Goal: Task Accomplishment & Management: Complete application form

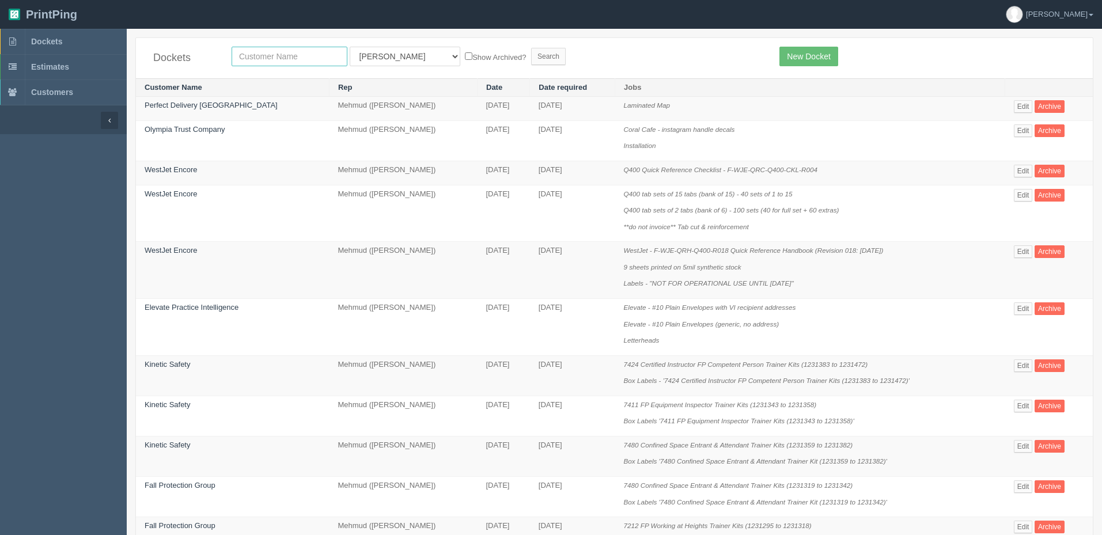
click at [268, 57] on input "text" at bounding box center [290, 57] width 116 height 20
type input "fall"
click at [531, 48] on input "Search" at bounding box center [548, 56] width 35 height 17
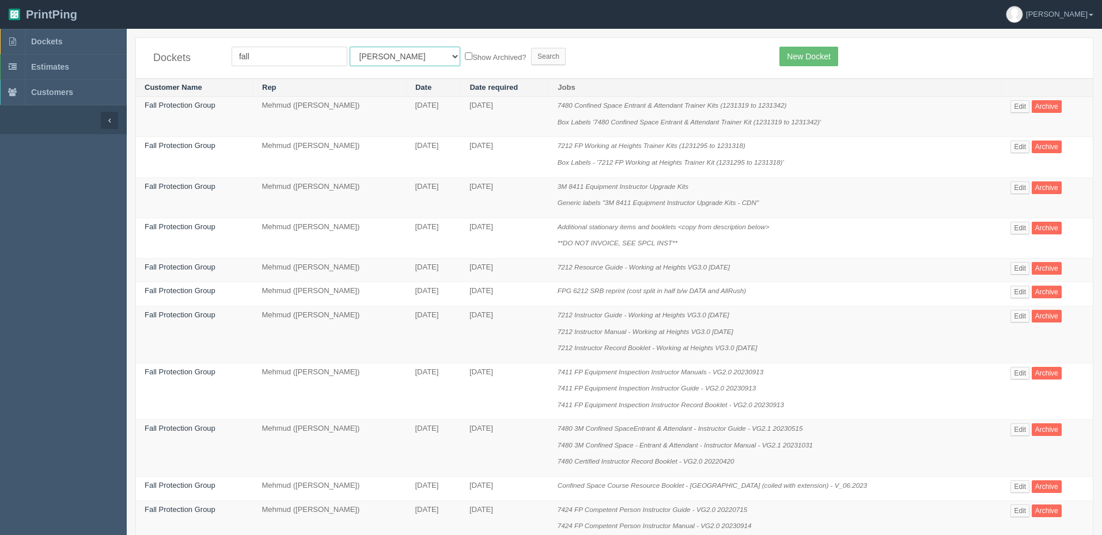
click at [380, 59] on select "All Users Ali Ali Test 1 Aly Amy Ankit Arif Brandon Dan France Greg Jim Mark Ma…" at bounding box center [405, 57] width 111 height 20
select select "8"
click at [350, 47] on select "All Users Ali Ali Test 1 Aly Amy Ankit Arif Brandon Dan France Greg Jim Mark Ma…" at bounding box center [405, 57] width 111 height 20
click at [531, 50] on input "Search" at bounding box center [548, 56] width 35 height 17
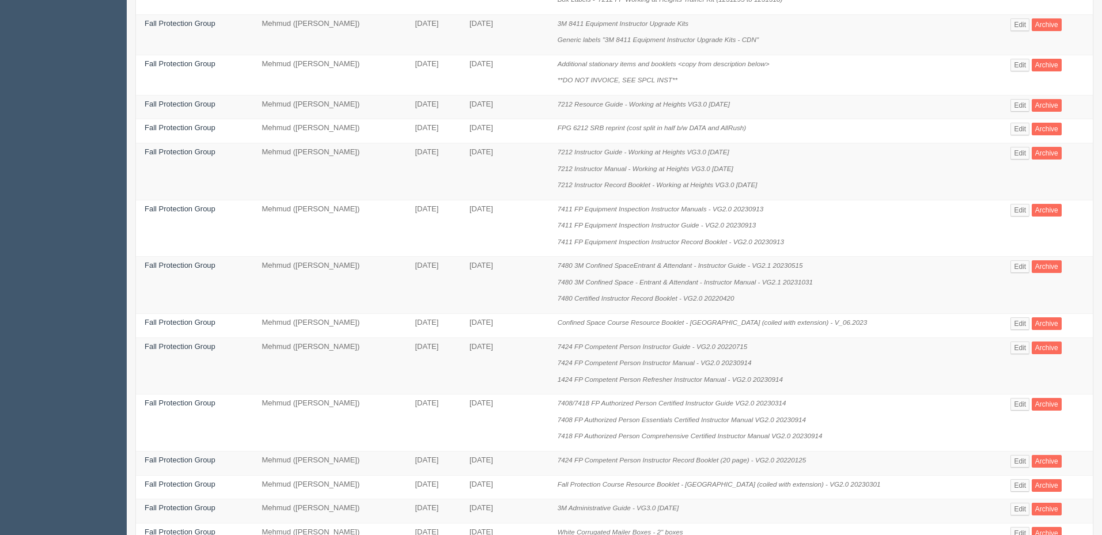
scroll to position [545, 0]
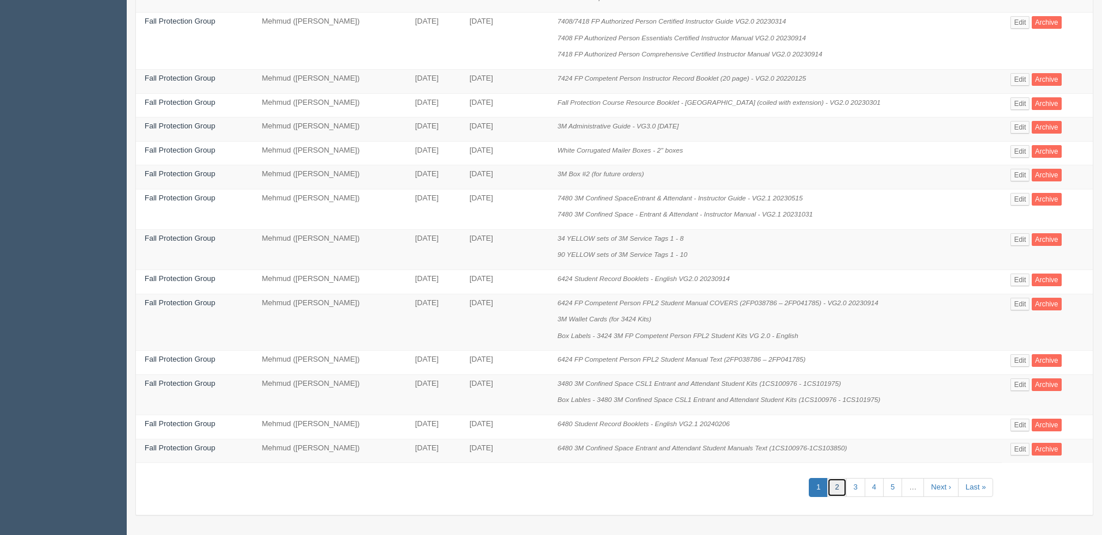
click at [837, 488] on link "2" at bounding box center [837, 487] width 19 height 19
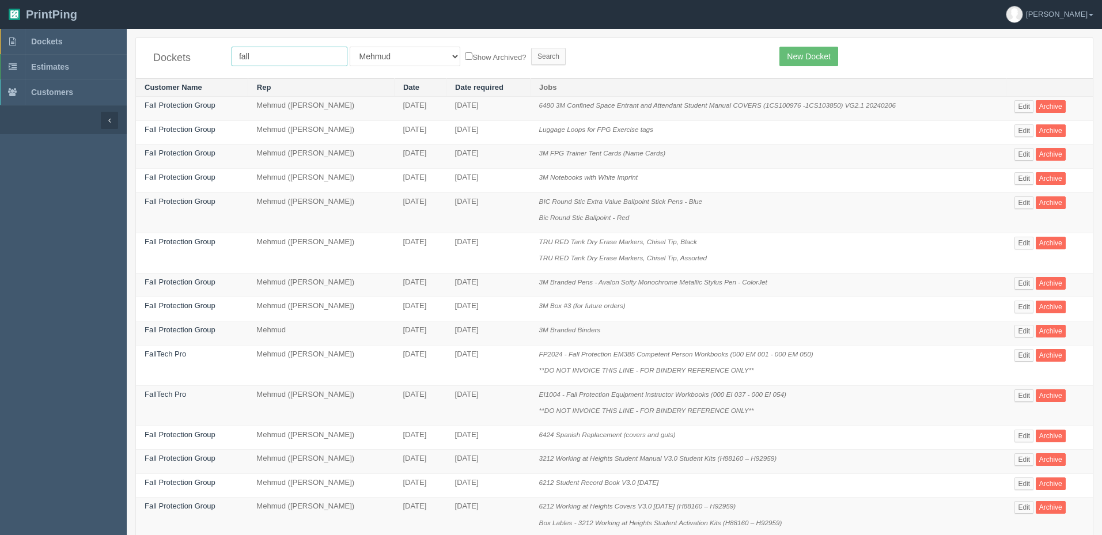
drag, startPoint x: 275, startPoint y: 64, endPoint x: 180, endPoint y: 52, distance: 96.4
click at [181, 52] on div "Dockets fall All Users Ali Ali Test 1 Aly Amy Ankit Arif Brandon Dan France Gre…" at bounding box center [614, 58] width 957 height 40
type input "global"
click at [531, 48] on input "Search" at bounding box center [548, 56] width 35 height 17
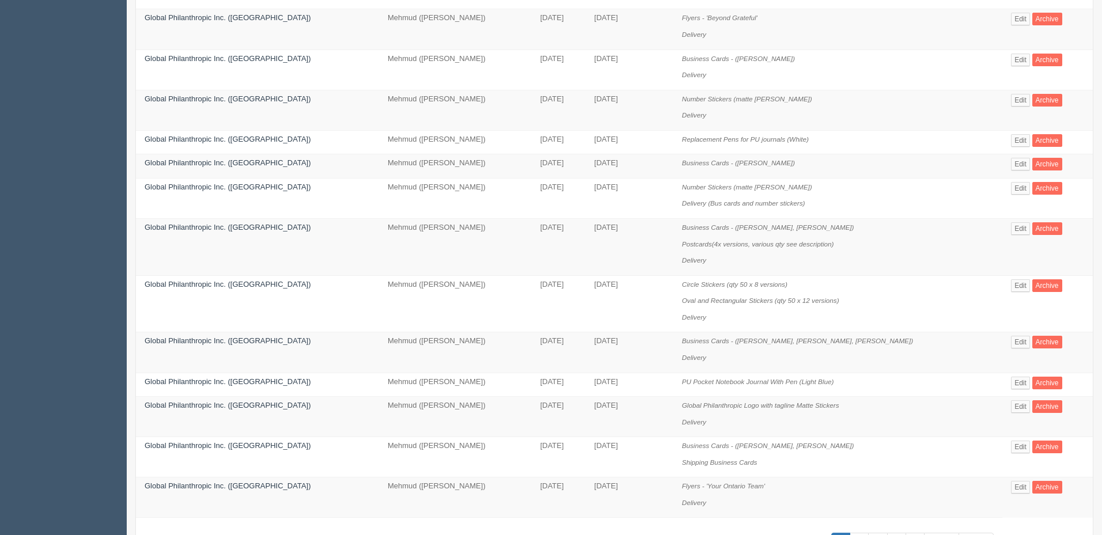
scroll to position [644, 0]
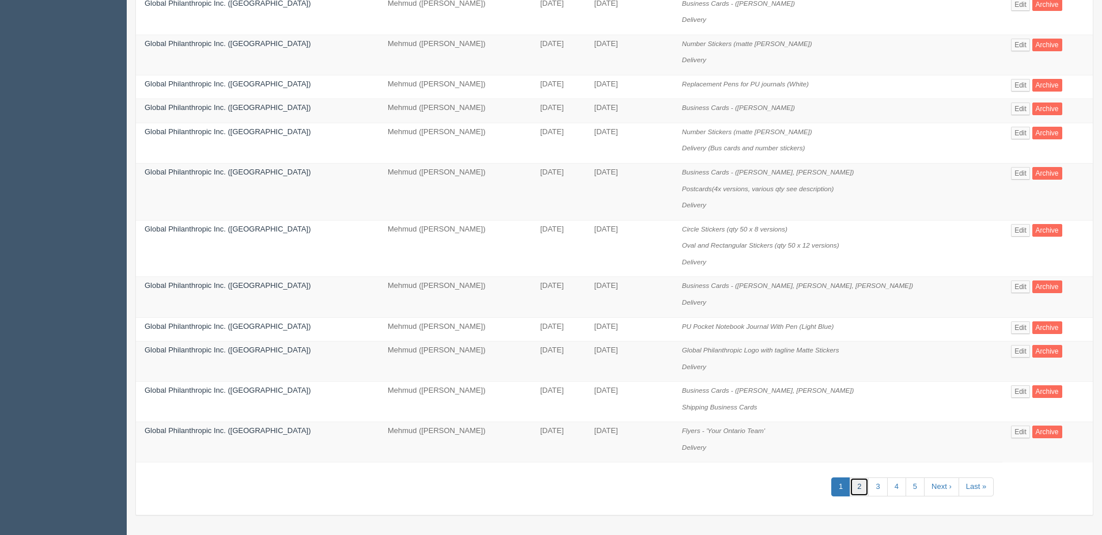
click at [853, 483] on link "2" at bounding box center [859, 487] width 19 height 19
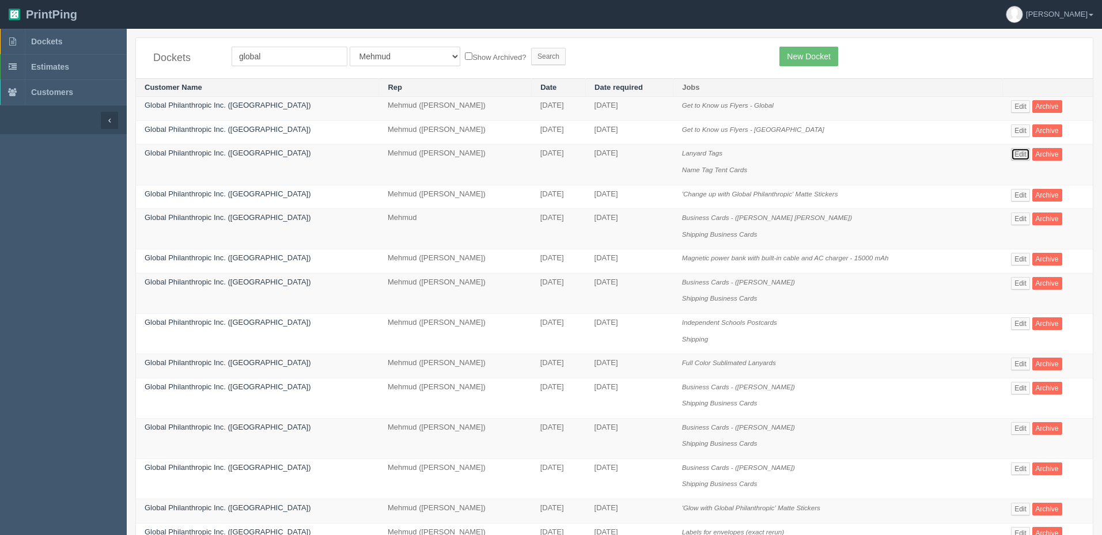
click at [1017, 154] on link "Edit" at bounding box center [1020, 154] width 19 height 13
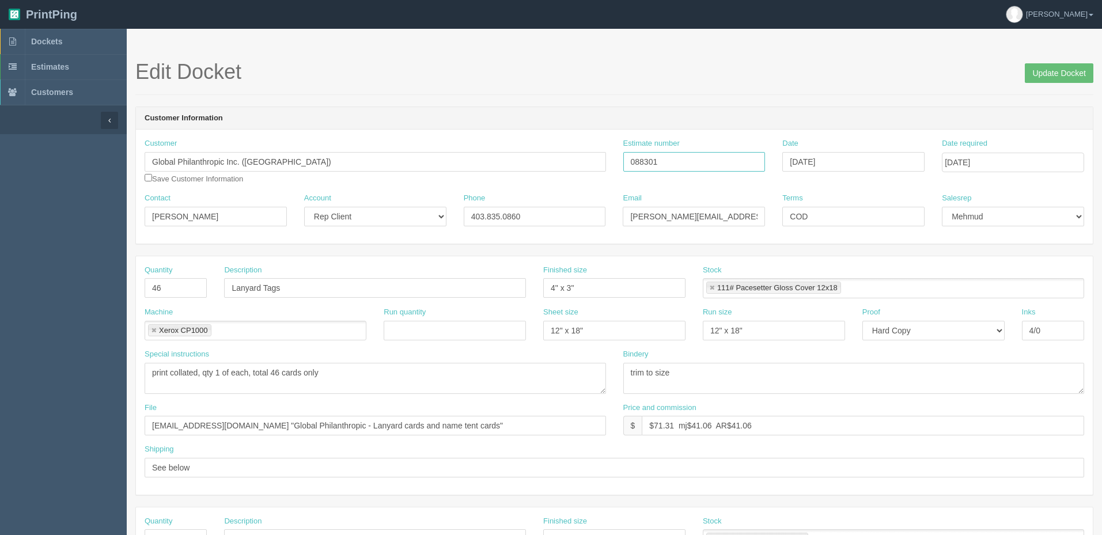
drag, startPoint x: 545, startPoint y: 149, endPoint x: 497, endPoint y: 149, distance: 47.8
click at [501, 149] on div "Customer Global Philanthropic Inc. (Canada) Save Customer Information Estimate …" at bounding box center [614, 165] width 957 height 55
click at [397, 390] on textarea "print collated, qty 1 of each, total 46 cards only" at bounding box center [376, 378] width 462 height 31
drag, startPoint x: 387, startPoint y: 163, endPoint x: 229, endPoint y: 130, distance: 162.0
click at [320, 163] on div "Customer Global Philanthropic Inc. (Canada) Save Customer Information Estimate …" at bounding box center [614, 165] width 957 height 55
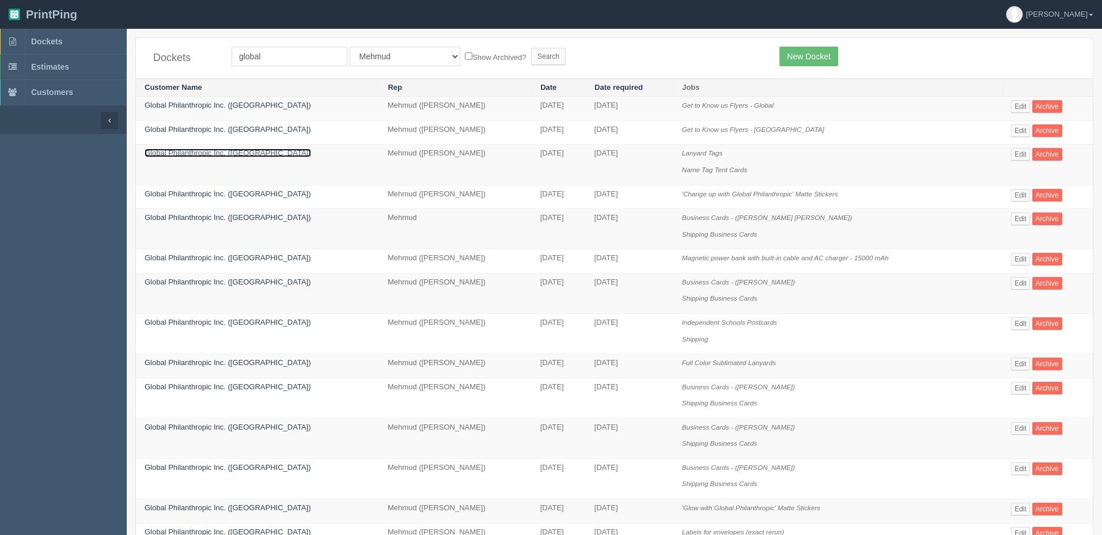
click at [212, 149] on link "Global Philanthropic Inc. (Canada)" at bounding box center [228, 153] width 167 height 9
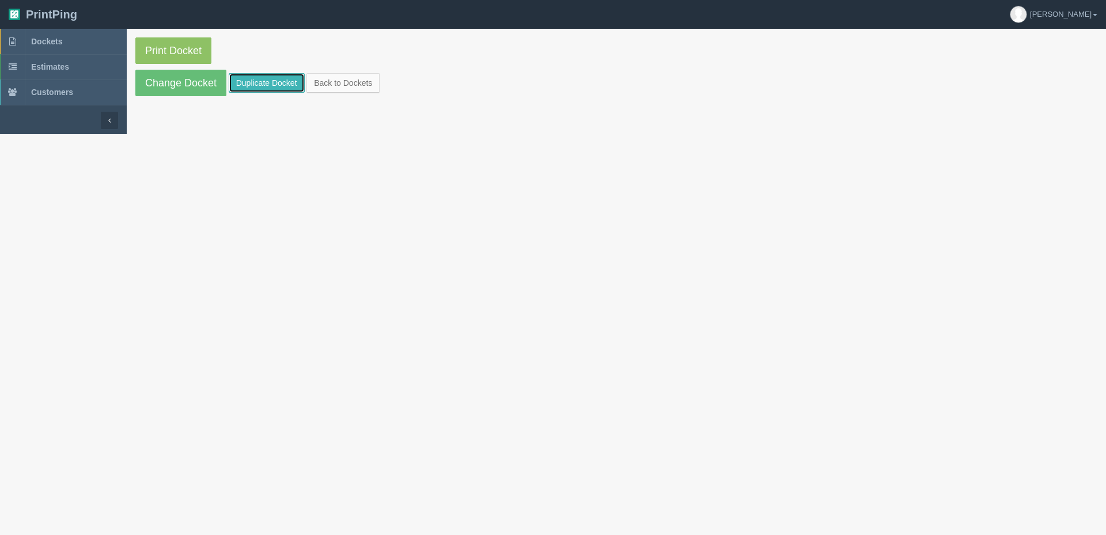
click at [252, 81] on link "Duplicate Docket" at bounding box center [267, 83] width 76 height 20
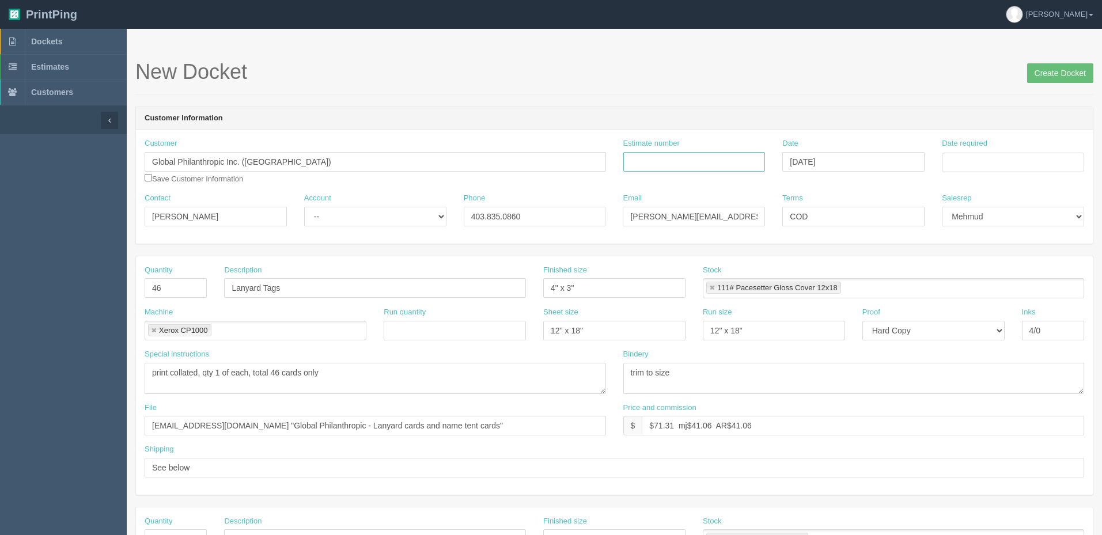
click at [749, 158] on input "Estimate number" at bounding box center [695, 162] width 142 height 20
paste input "088301"
type input "088301"
click at [999, 157] on input "Date required" at bounding box center [1013, 163] width 142 height 20
click at [970, 253] on td "15" at bounding box center [969, 256] width 17 height 17
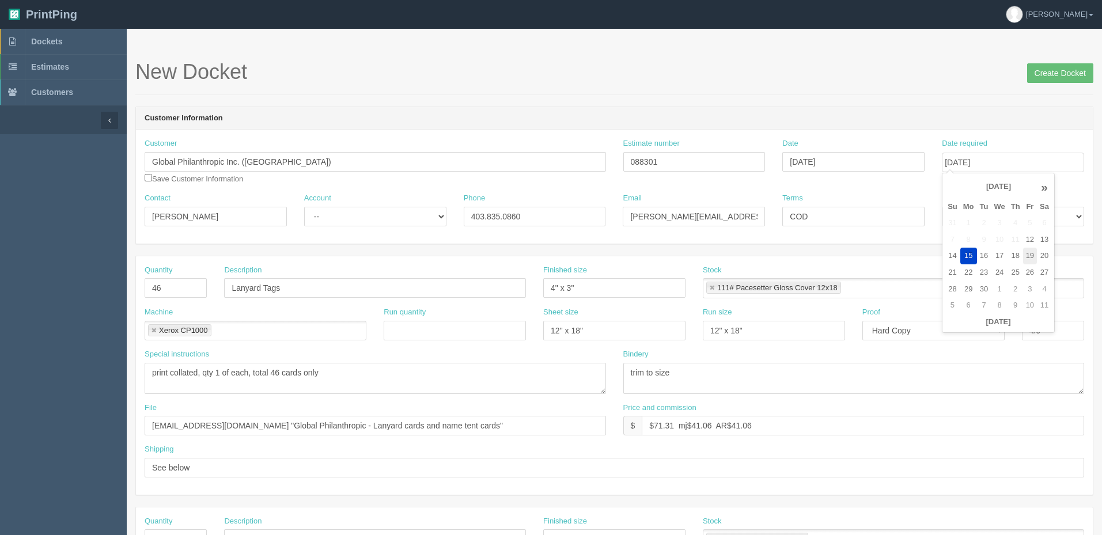
click at [1035, 254] on td "19" at bounding box center [1030, 256] width 14 height 17
type input "September 19, 2025"
drag, startPoint x: 189, startPoint y: 291, endPoint x: 0, endPoint y: 289, distance: 189.0
click at [0, 289] on section "Dockets Estimates Customers" at bounding box center [551, 538] width 1102 height 1018
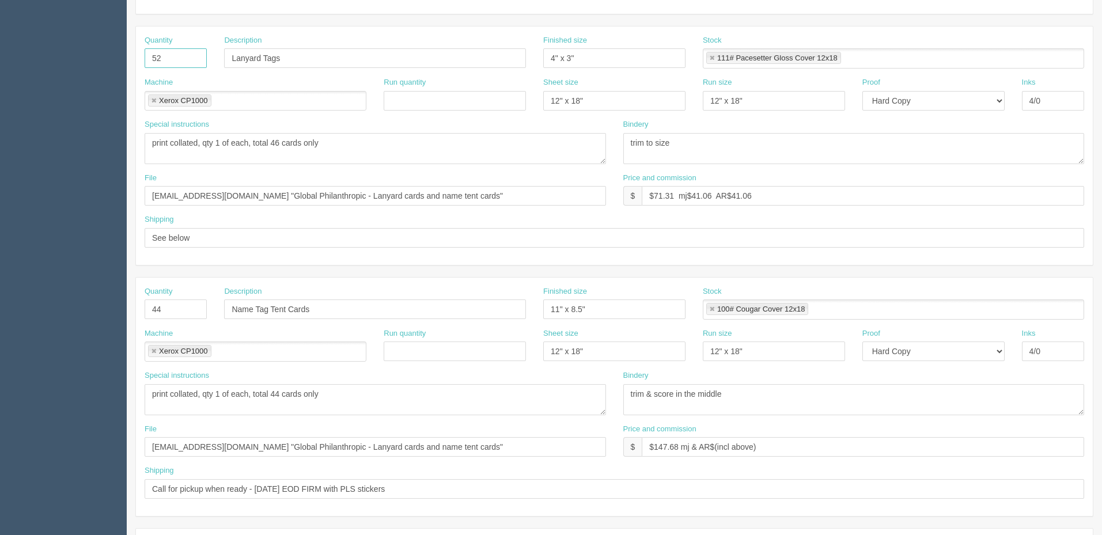
scroll to position [231, 0]
type input "52"
drag, startPoint x: 168, startPoint y: 308, endPoint x: 14, endPoint y: 304, distance: 153.9
click at [17, 306] on section "Dockets Estimates Customers" at bounding box center [551, 307] width 1102 height 1018
type input "49"
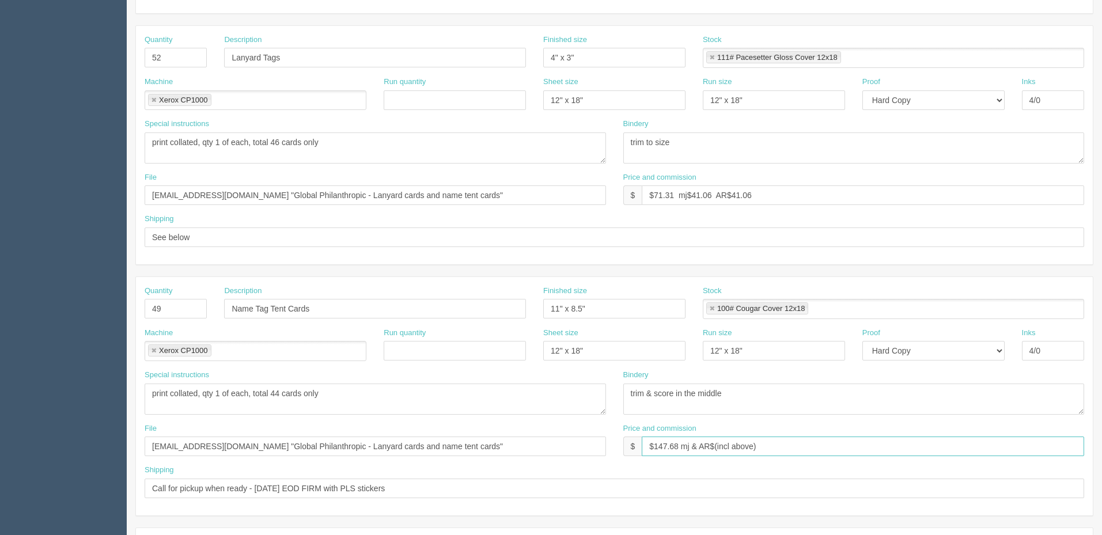
drag, startPoint x: 656, startPoint y: 445, endPoint x: 1037, endPoint y: 429, distance: 381.3
click at [1037, 429] on div "Price and commission $ $147.68 mj & AR$(incl above)" at bounding box center [855, 440] width 462 height 33
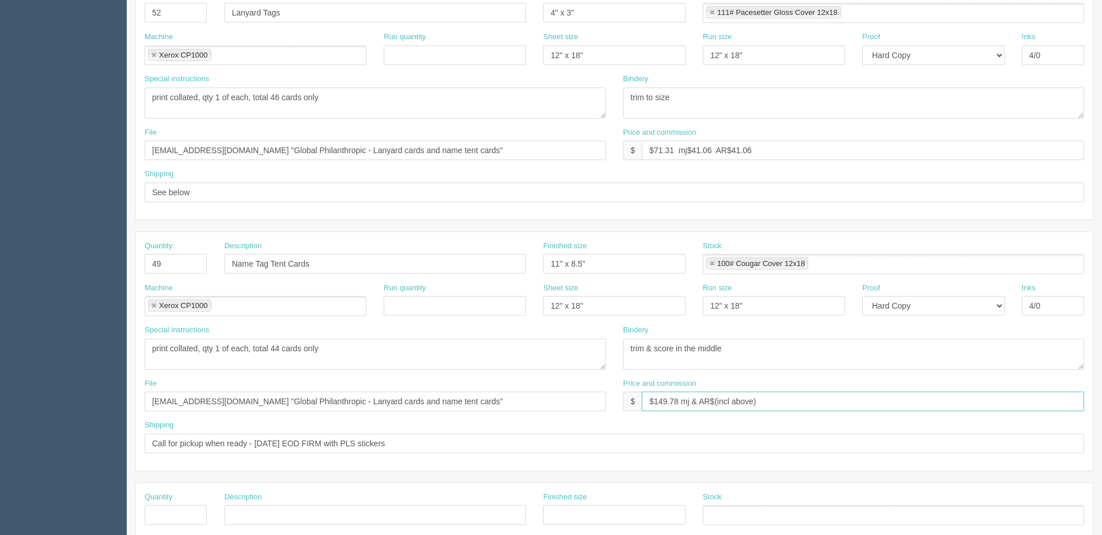
scroll to position [0, 0]
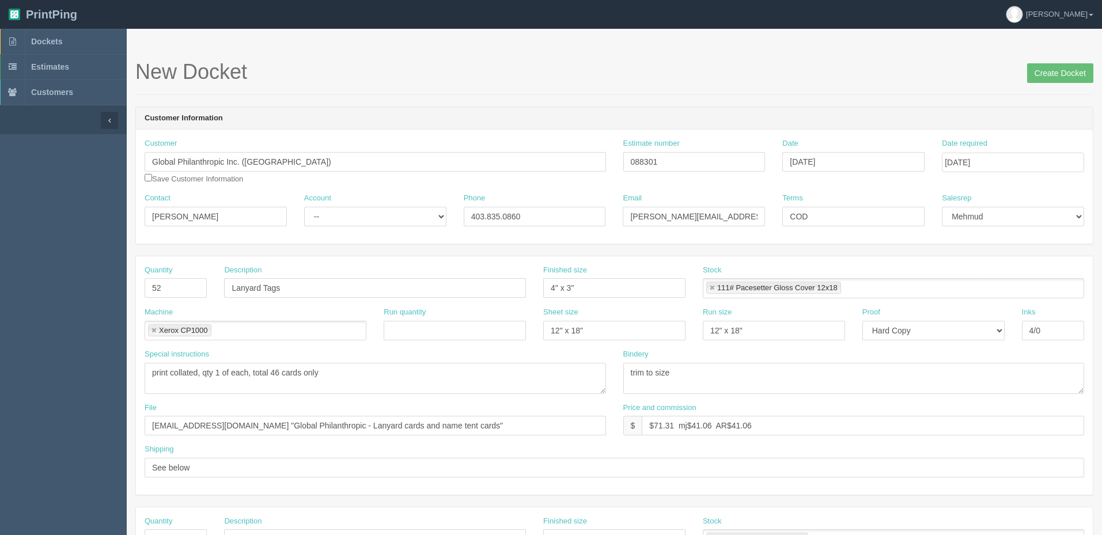
type input "$149.78 mj & AR$(incl above)"
drag, startPoint x: 666, startPoint y: 166, endPoint x: 564, endPoint y: 158, distance: 101.7
click at [564, 158] on div "Customer Global Philanthropic Inc. (Canada) Save Customer Information Estimate …" at bounding box center [614, 165] width 957 height 55
click at [591, 396] on div "Special instructions print collated, qty 1 of each, total 46 cards only" at bounding box center [375, 376] width 479 height 54
click at [705, 423] on input "$71.31 mj$41.06 AR$41.06" at bounding box center [863, 426] width 443 height 20
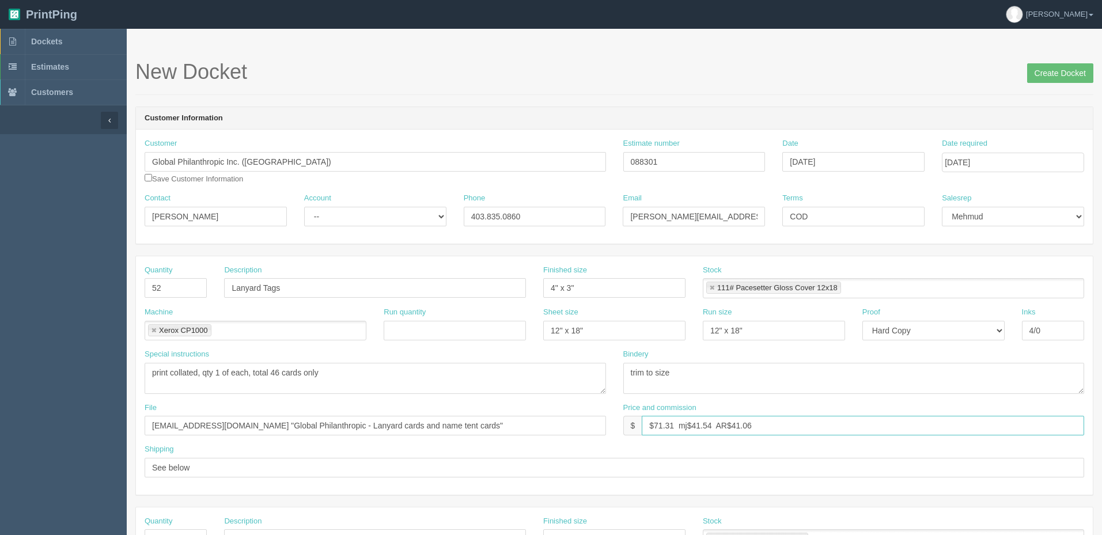
paste input "54"
click at [668, 424] on input "$71.31 mj$41.54 AR$41.54" at bounding box center [863, 426] width 443 height 20
type input "$71.74 mj$41.54 AR$41.54"
click at [346, 212] on select "-- Existing Client Allrush Client Rep Client" at bounding box center [375, 217] width 142 height 20
select select "Rep Client"
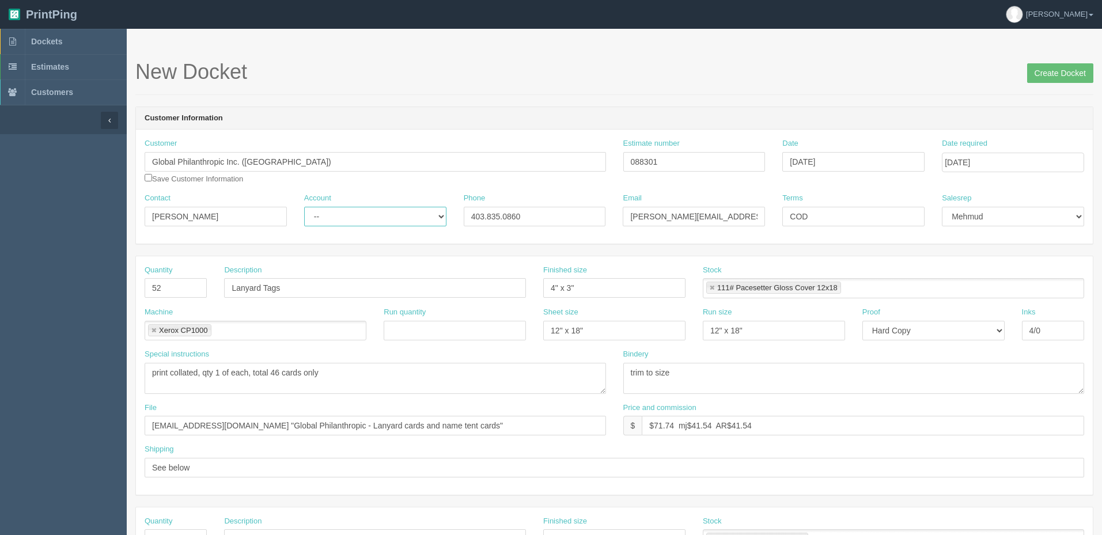
click at [304, 207] on select "-- Existing Client Allrush Client Rep Client" at bounding box center [375, 217] width 142 height 20
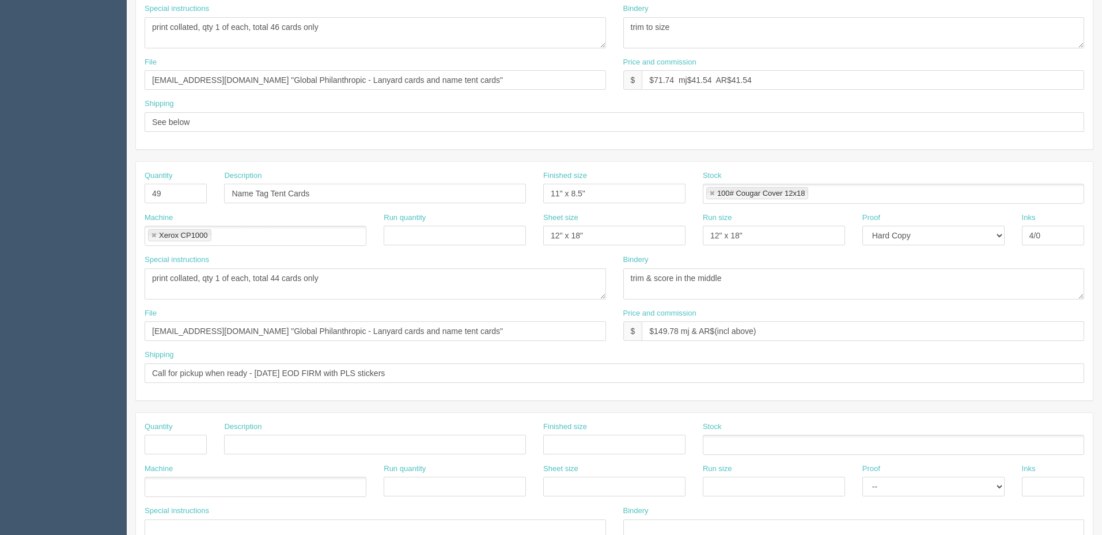
scroll to position [288, 0]
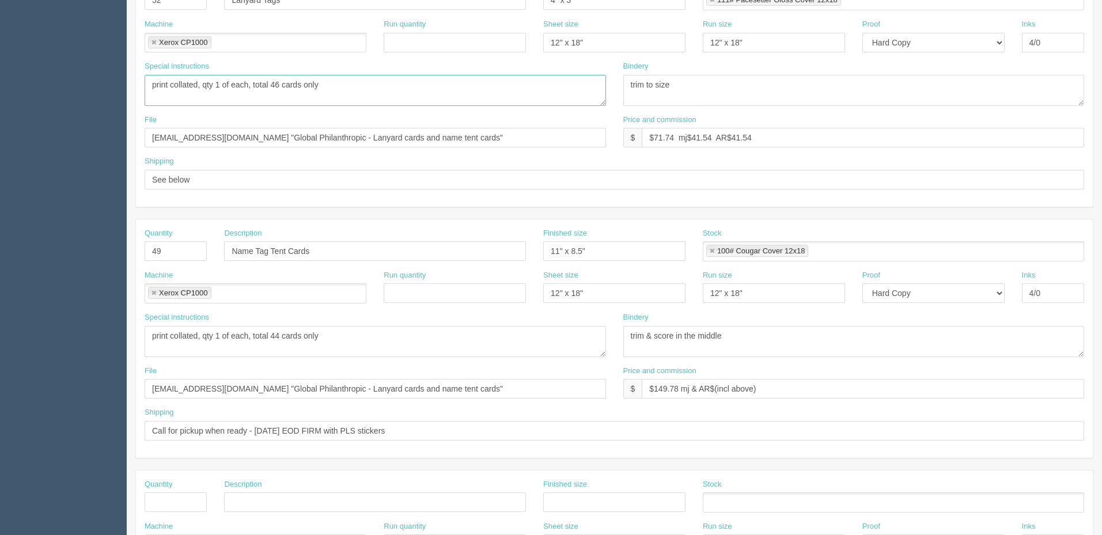
click at [286, 84] on textarea "print collated, qty 1 of each, total 46 cards only" at bounding box center [376, 90] width 462 height 31
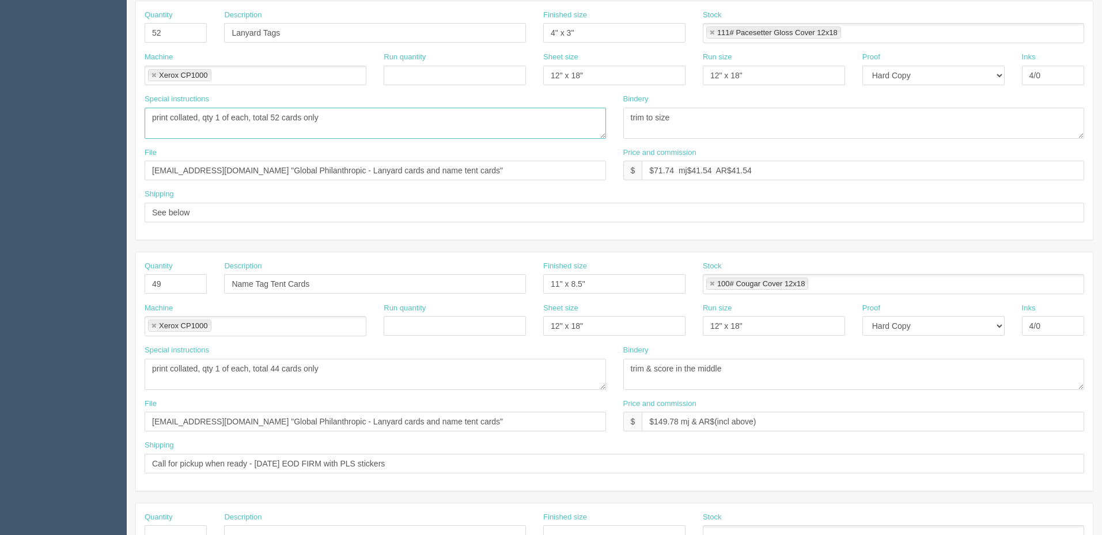
scroll to position [403, 0]
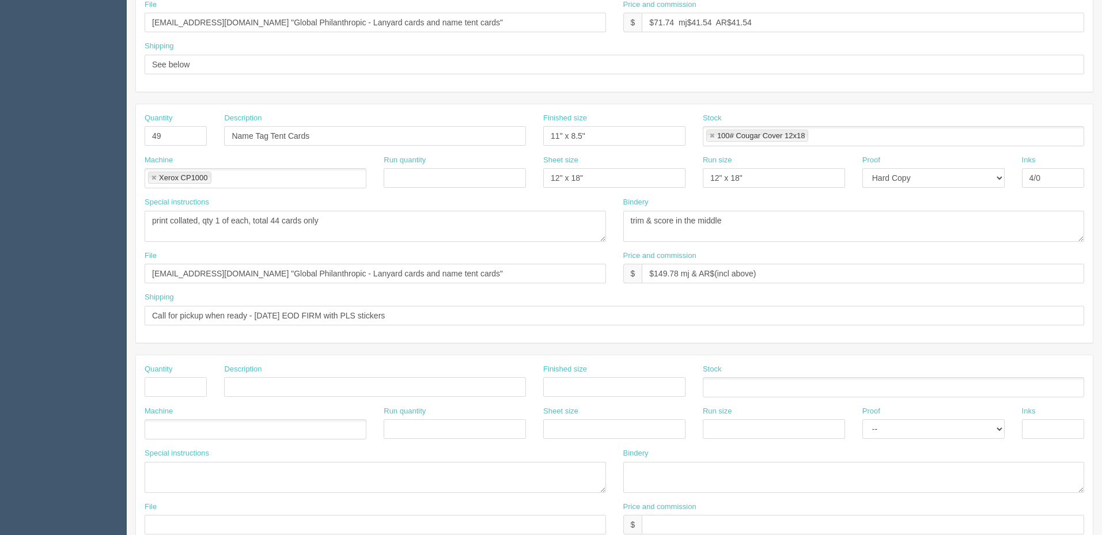
type textarea "print collated, qty 1 of each, total 52 cards only"
click at [285, 216] on textarea "print collated, qty 1 of each, total 44 cards only" at bounding box center [376, 226] width 462 height 31
type textarea "print collated, qty 1 of each, total 49 cards only"
click at [465, 273] on input "files@allrush.ca "Global Philanthropic - Lanyard cards and name tent cards"" at bounding box center [376, 274] width 462 height 20
click at [259, 315] on input "Call for pickup when ready - FRIDAY EOD FIRM with PLS stickers" at bounding box center [615, 316] width 940 height 20
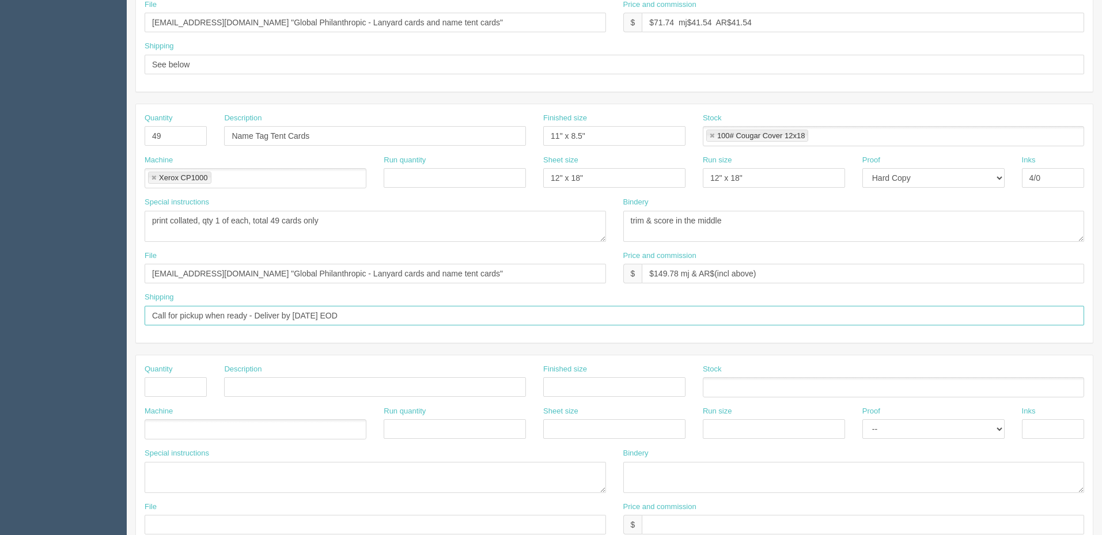
drag, startPoint x: 259, startPoint y: 316, endPoint x: 0, endPoint y: 320, distance: 259.4
click at [0, 320] on section "Dockets Estimates Customers" at bounding box center [551, 134] width 1102 height 1018
type input "See below"
type input "1"
type input "Delivery"
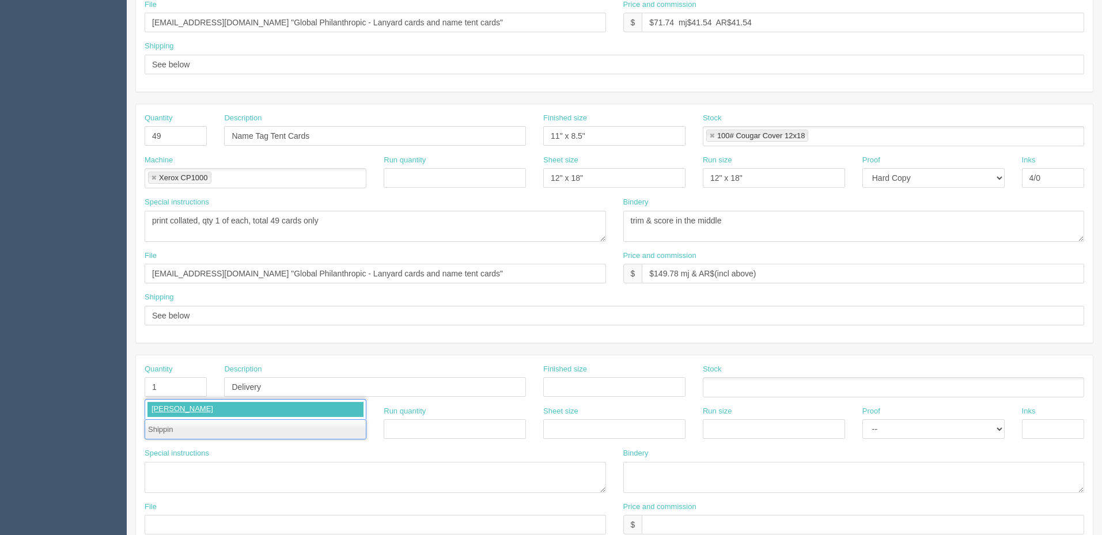
type input "Shipping"
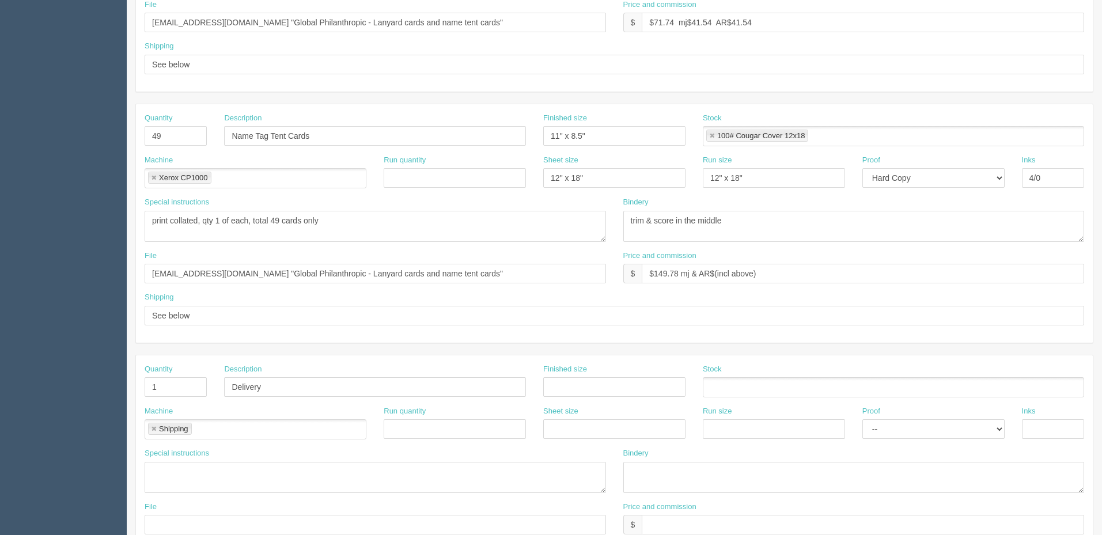
scroll to position [0, 0]
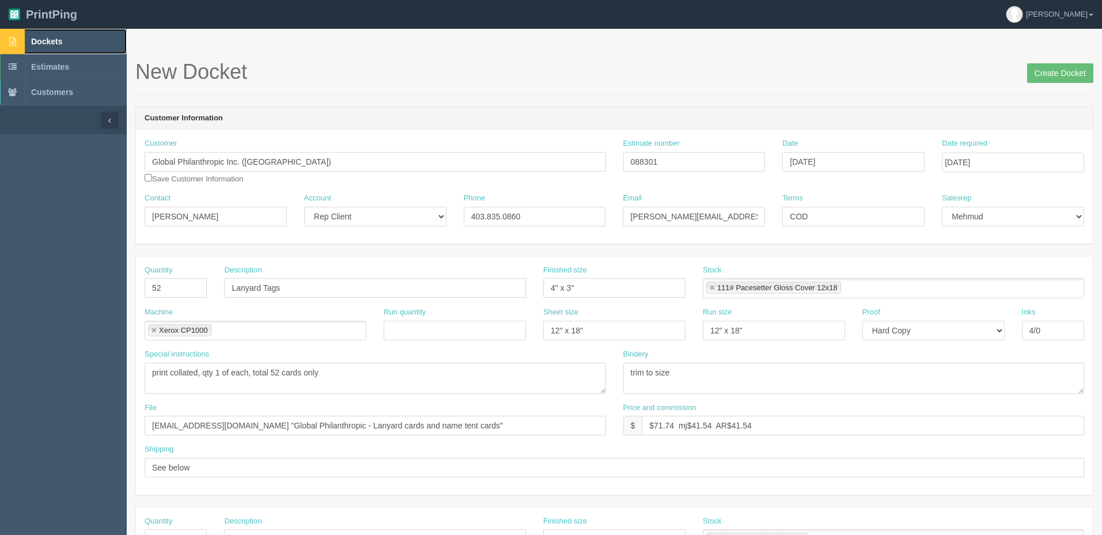
click at [72, 42] on link "Dockets" at bounding box center [63, 41] width 127 height 25
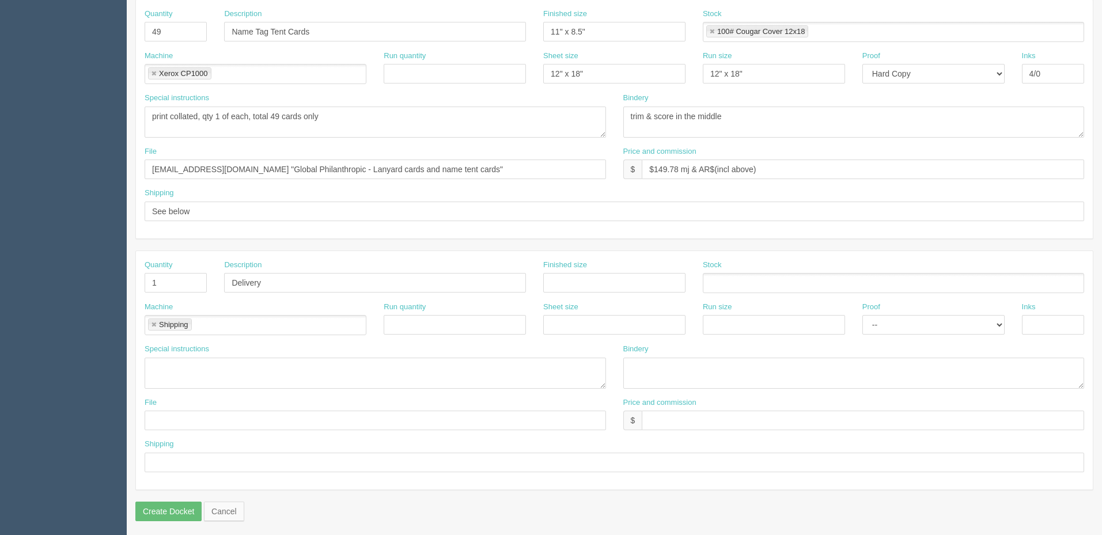
scroll to position [511, 0]
click at [318, 373] on textarea at bounding box center [376, 370] width 462 height 31
click at [353, 365] on textarea at bounding box center [376, 370] width 462 height 31
paste textarea "ATT: Jill Cross, 4696 Quentin Street SW, Calgary, AB T2T 6E1"
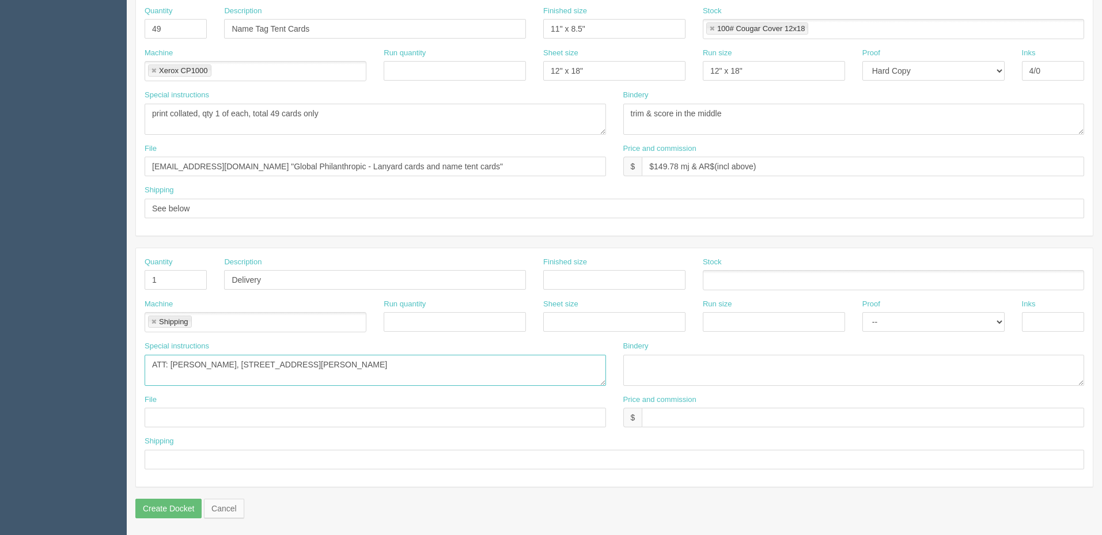
type textarea "ATT: Jill Cross, 4696 Quentin Street SW, Calgary, AB T2T 6E1"
drag, startPoint x: 732, startPoint y: 417, endPoint x: 915, endPoint y: 417, distance: 183.3
click at [732, 417] on input "text" at bounding box center [863, 418] width 443 height 20
paste input "$25 mj$0 AR$5"
type input "$25 mj$0 AR$5"
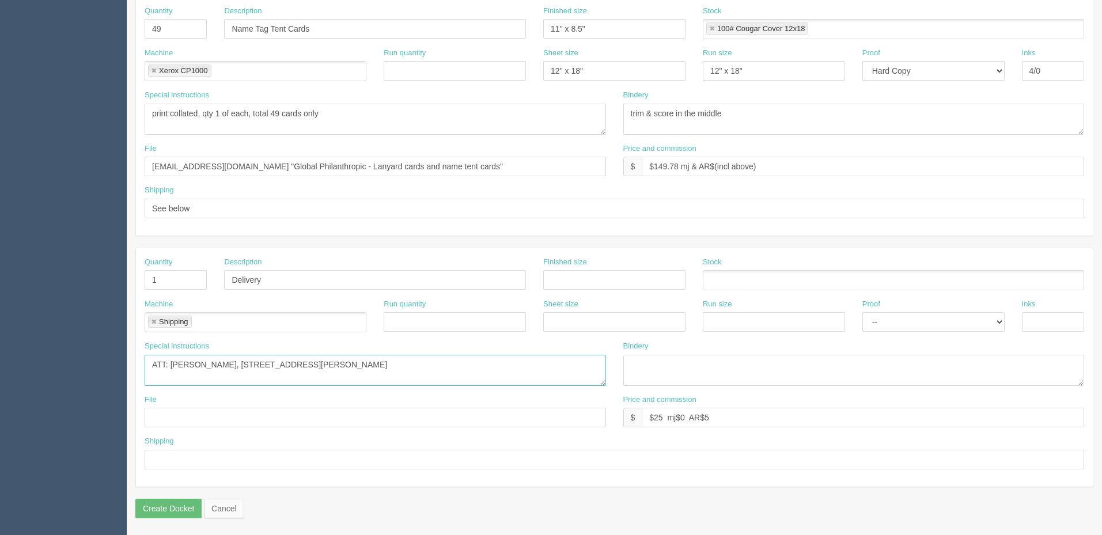
click at [429, 358] on textarea "ATT: Jill Cross, 4696 Quentin Street SW, Calgary, AB T2T 6E1" at bounding box center [376, 370] width 462 height 31
click at [301, 463] on input "text" at bounding box center [615, 460] width 940 height 20
click at [202, 459] on input "text" at bounding box center [615, 460] width 940 height 20
type input "See spcl inst."
click at [386, 415] on input "text" at bounding box center [376, 418] width 462 height 20
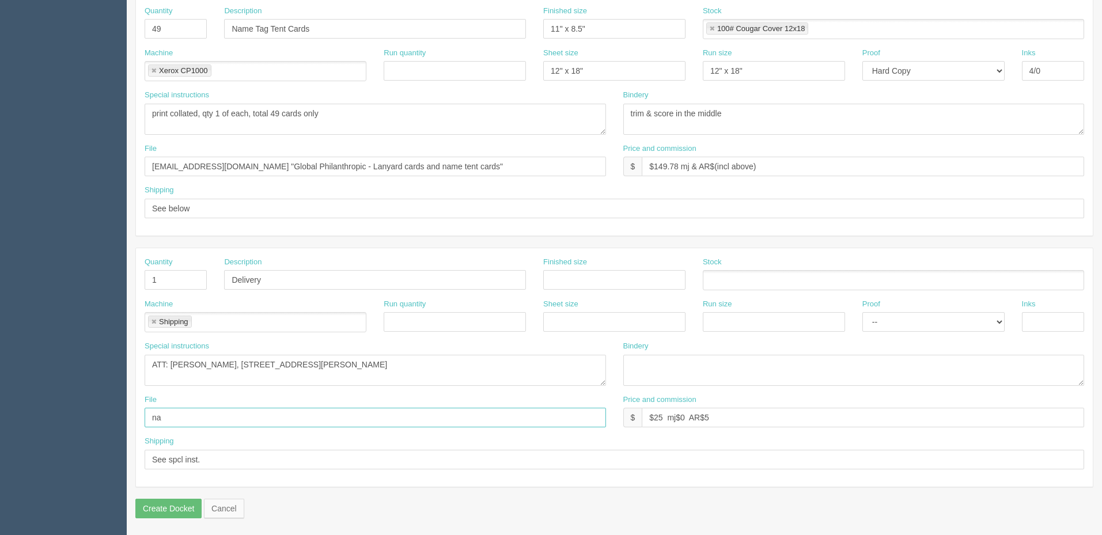
type input "na"
click at [811, 420] on input "$25 mj$0 AR$5" at bounding box center [863, 418] width 443 height 20
click at [457, 372] on textarea "ATT: Jill Cross, 4696 Quentin Street SW, Calgary, AB T2T 6E1" at bounding box center [376, 370] width 462 height 31
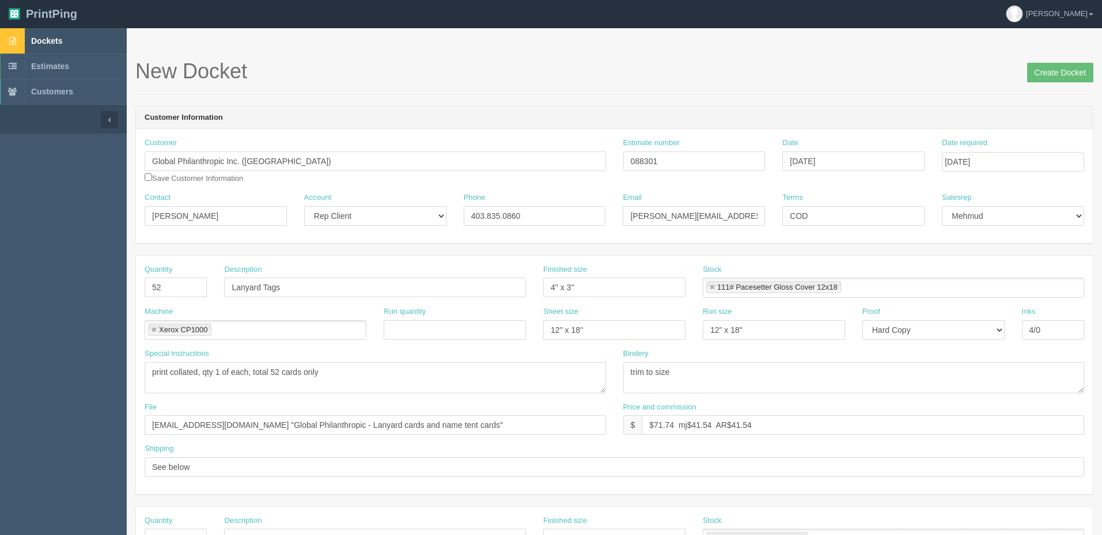
scroll to position [0, 0]
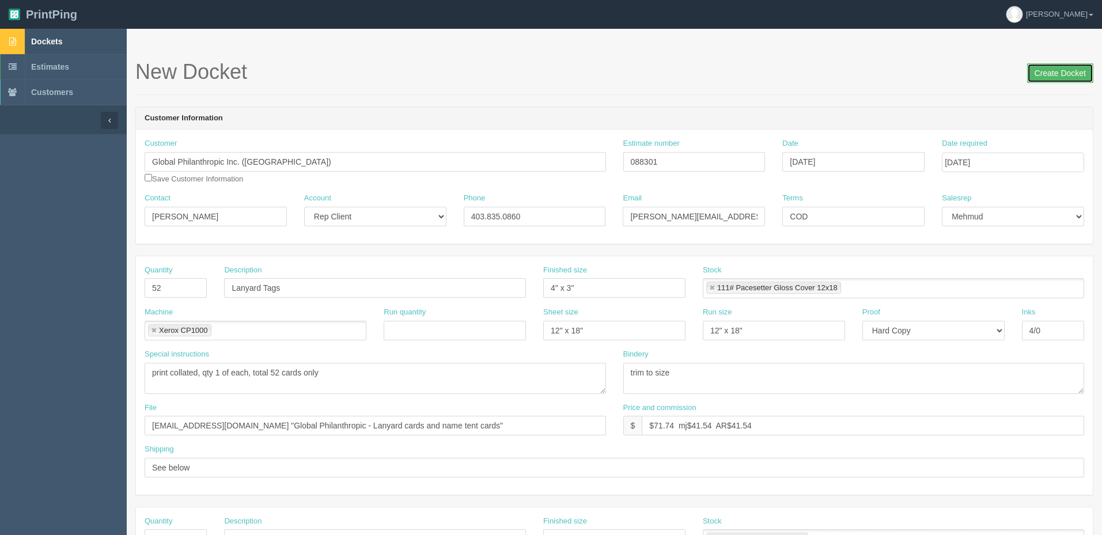
click at [1051, 71] on input "Create Docket" at bounding box center [1060, 73] width 66 height 20
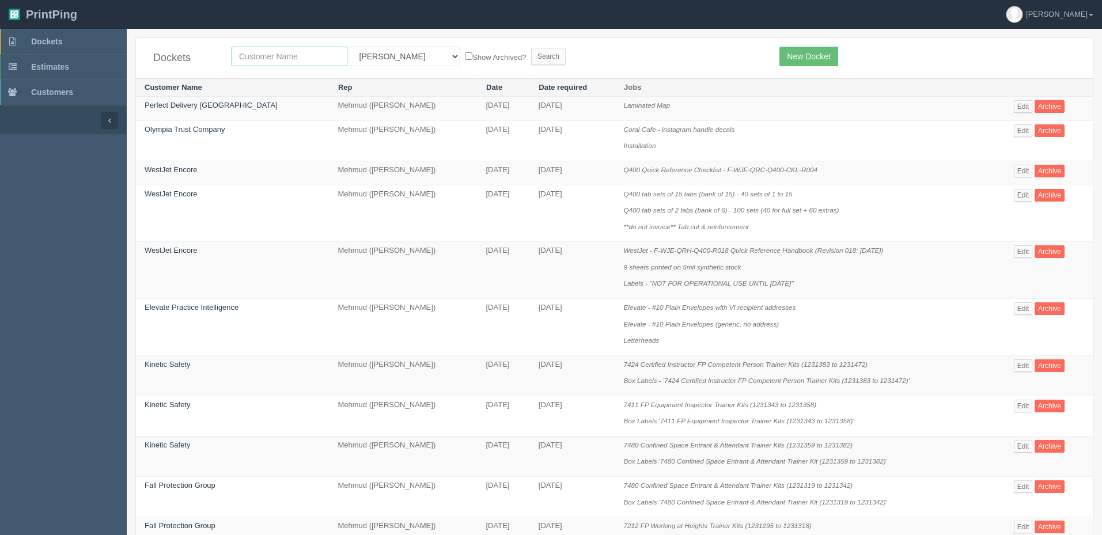
click at [309, 53] on input "text" at bounding box center [290, 57] width 116 height 20
type input "philan"
click at [531, 48] on input "Search" at bounding box center [548, 56] width 35 height 17
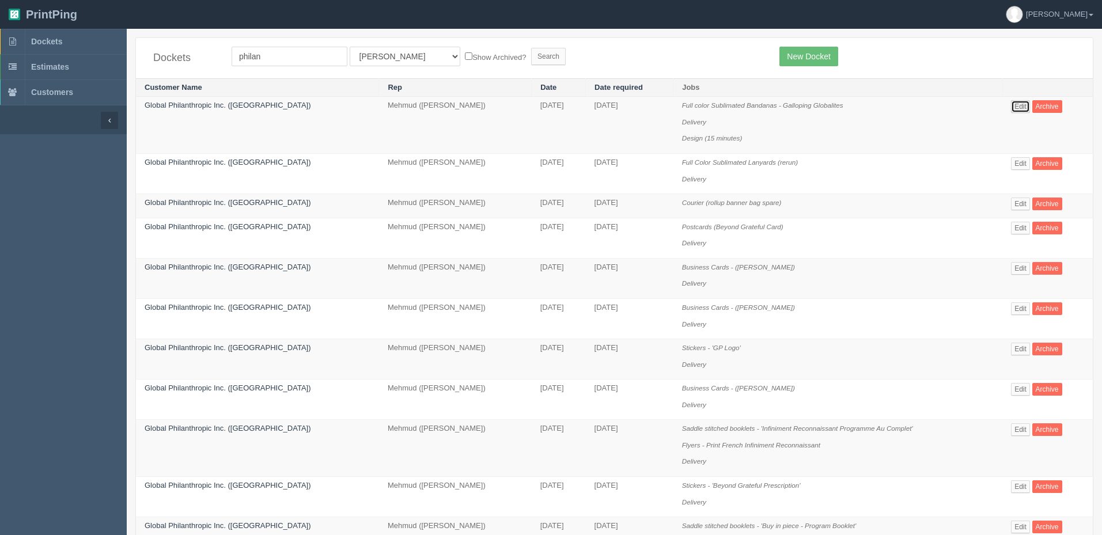
click at [1017, 103] on link "Edit" at bounding box center [1020, 106] width 19 height 13
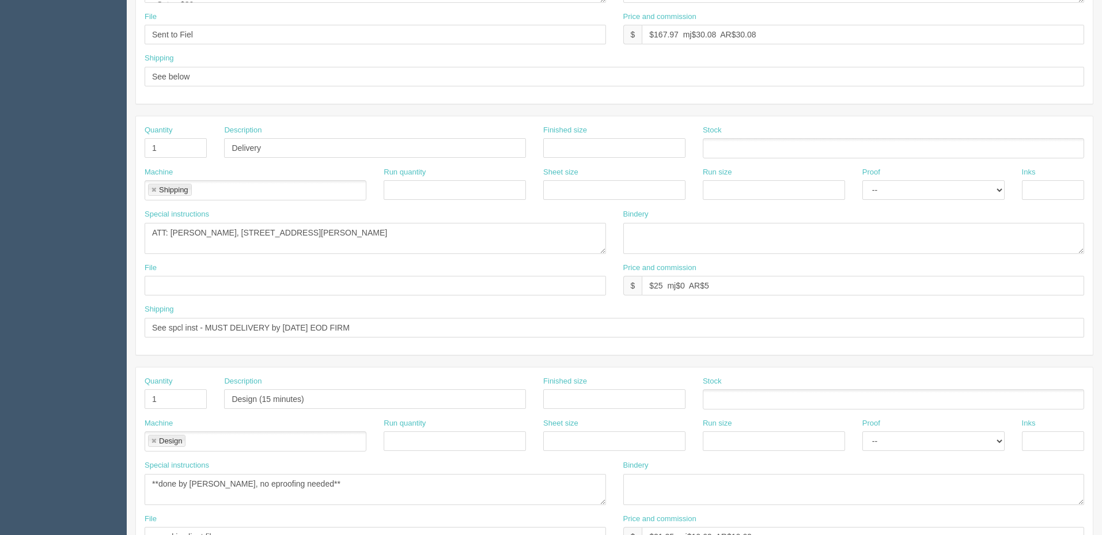
scroll to position [403, 0]
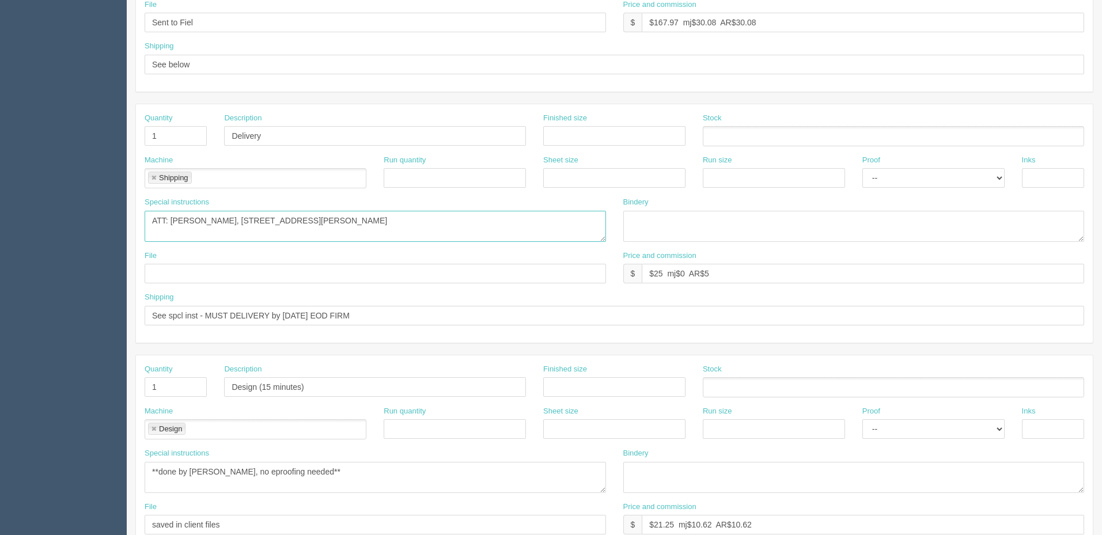
click at [422, 239] on textarea "ATT: Jill Cross, 4696 Quentin Street SW, Calgary, AB T2T 6E1" at bounding box center [376, 226] width 462 height 31
drag, startPoint x: 741, startPoint y: 270, endPoint x: 265, endPoint y: 266, distance: 476.6
click at [275, 263] on div "File Price and commission $ $25 mj$0 AR$5" at bounding box center [614, 272] width 957 height 42
drag, startPoint x: 440, startPoint y: 224, endPoint x: 431, endPoint y: 223, distance: 9.2
click at [439, 223] on textarea "ATT: Jill Cross, 4696 Quentin Street SW, Calgary, AB T2T 6E1" at bounding box center [376, 226] width 462 height 31
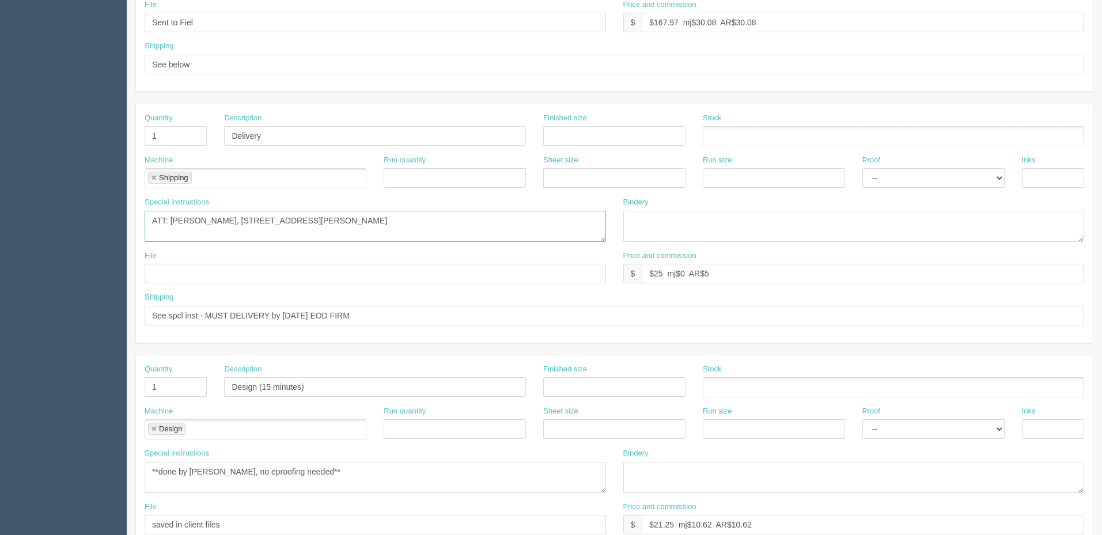
click at [418, 221] on textarea "ATT: Jill Cross, 4696 Quentin Street SW, Calgary, AB T2T 6E1" at bounding box center [376, 226] width 462 height 31
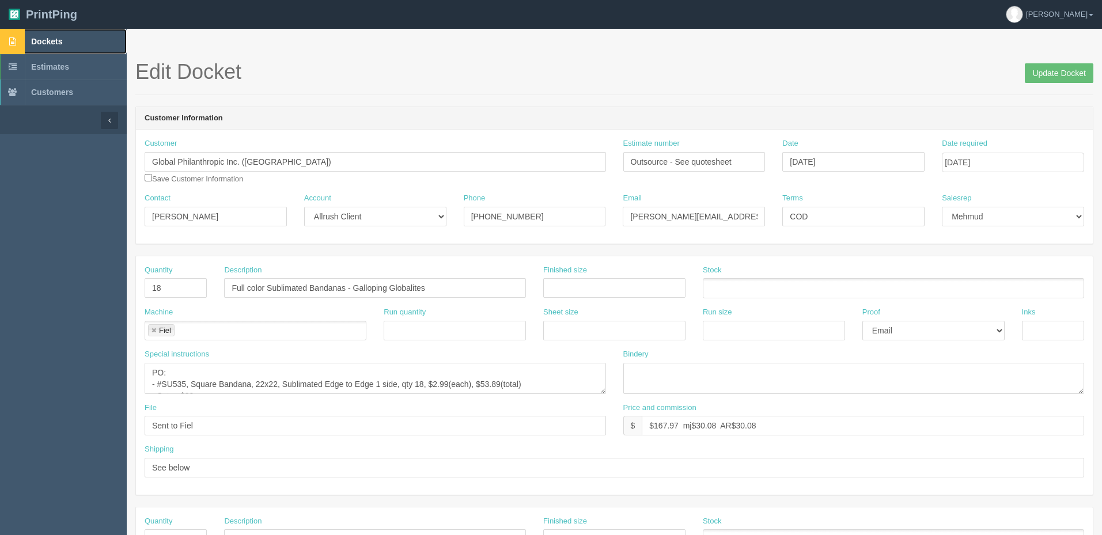
drag, startPoint x: 65, startPoint y: 46, endPoint x: 75, endPoint y: 39, distance: 12.2
click at [65, 46] on link "Dockets" at bounding box center [63, 41] width 127 height 25
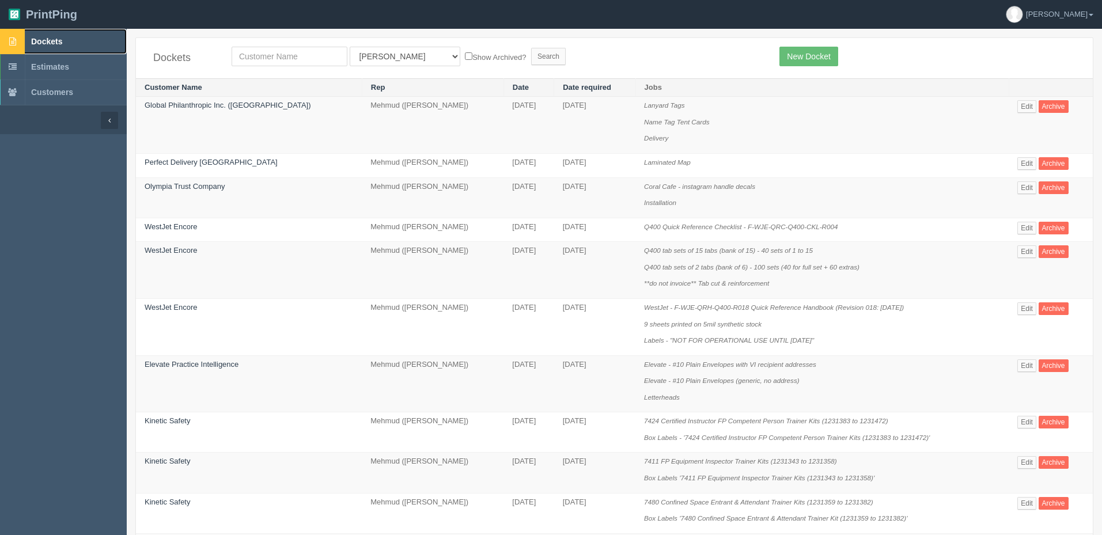
click at [77, 37] on link "Dockets" at bounding box center [63, 41] width 127 height 25
click at [301, 50] on input "text" at bounding box center [290, 57] width 116 height 20
type input "constru"
click at [531, 48] on input "Search" at bounding box center [548, 56] width 35 height 17
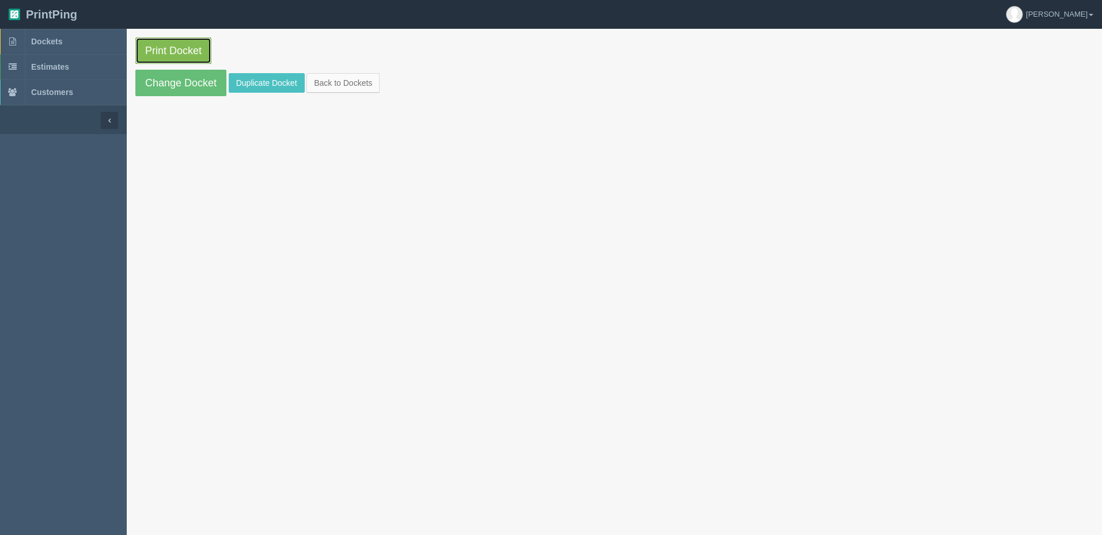
click at [169, 48] on link "Print Docket" at bounding box center [173, 50] width 76 height 27
click at [89, 41] on link "Dockets" at bounding box center [63, 41] width 127 height 25
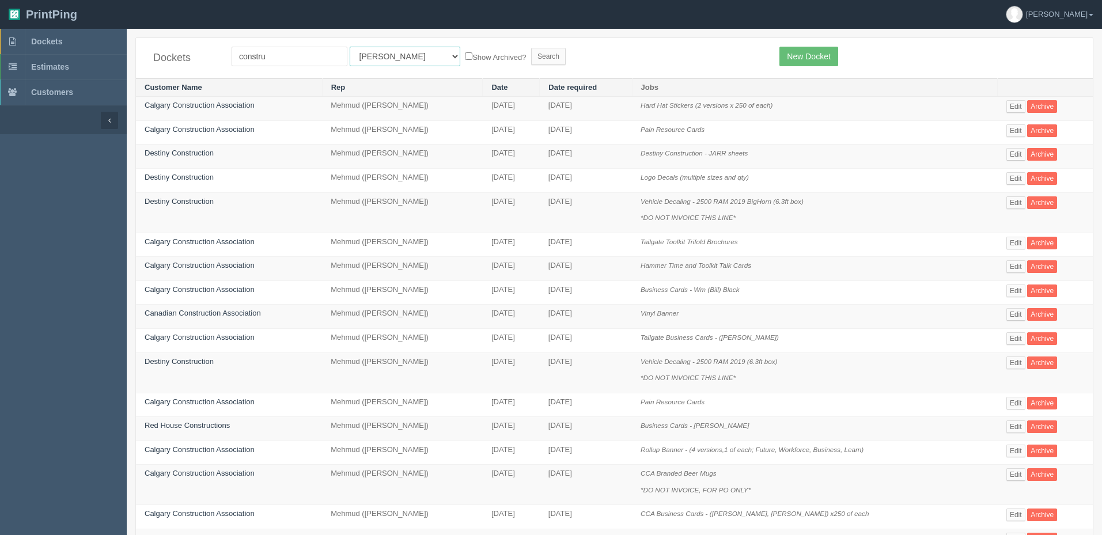
click at [362, 59] on select "All Users Ali Ali Test 1 Aly Amy Ankit Arif Brandon Dan France Greg Jim Mark Ma…" at bounding box center [405, 57] width 111 height 20
select select "8"
click at [350, 47] on select "All Users Ali Ali Test 1 Aly Amy Ankit Arif Brandon Dan France Greg Jim Mark Ma…" at bounding box center [405, 57] width 111 height 20
click at [531, 53] on input "Search" at bounding box center [548, 56] width 35 height 17
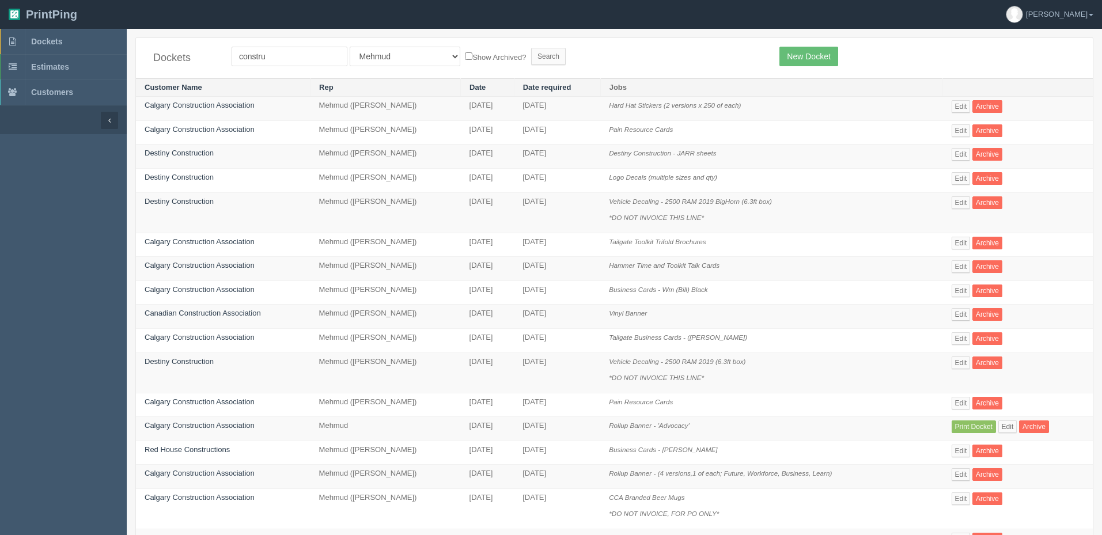
click at [629, 55] on form "constru All Users [PERSON_NAME] Test 1 [PERSON_NAME] [PERSON_NAME] [PERSON_NAME…" at bounding box center [497, 57] width 531 height 20
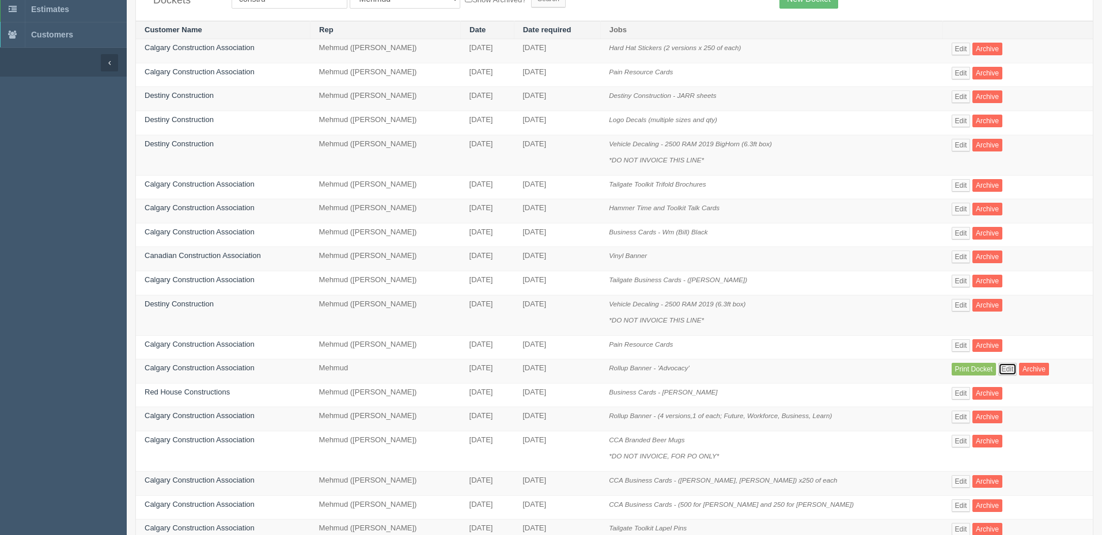
click at [1010, 365] on link "Edit" at bounding box center [1008, 369] width 19 height 13
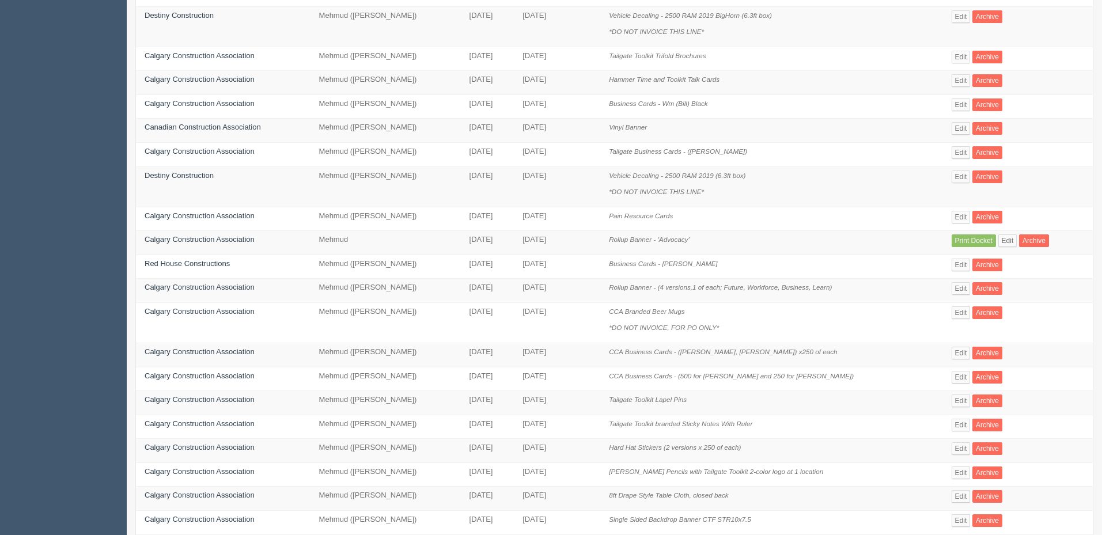
scroll to position [282, 0]
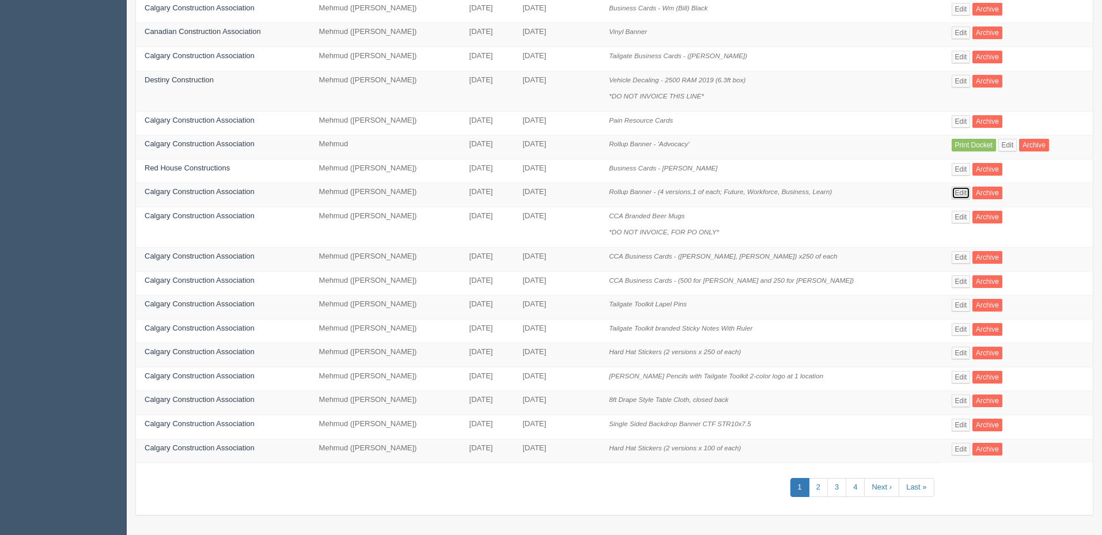
click at [962, 192] on link "Edit" at bounding box center [961, 193] width 19 height 13
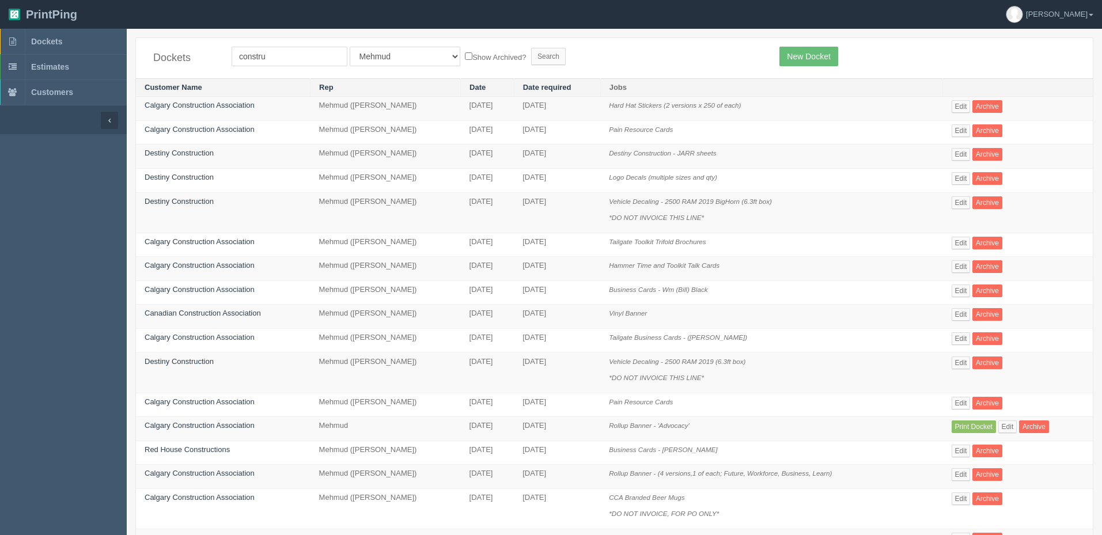
scroll to position [282, 0]
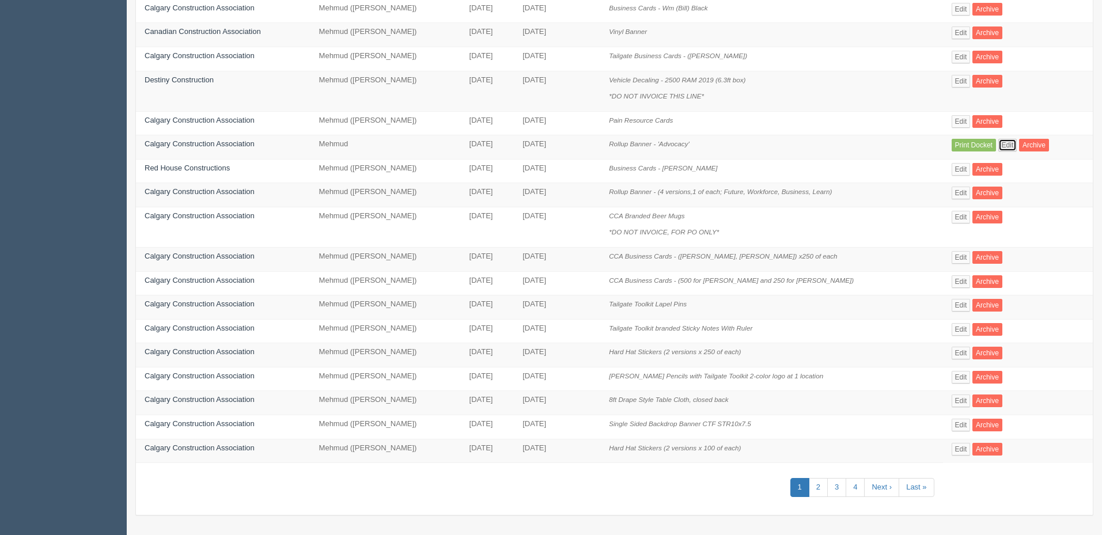
click at [1008, 145] on link "Edit" at bounding box center [1008, 145] width 19 height 13
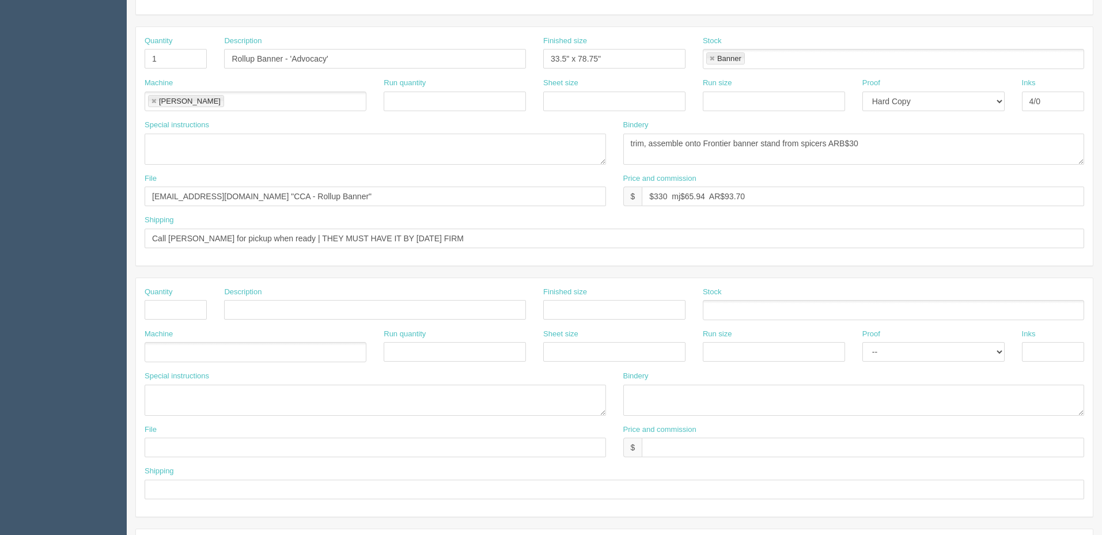
scroll to position [231, 0]
